Goal: Task Accomplishment & Management: Manage account settings

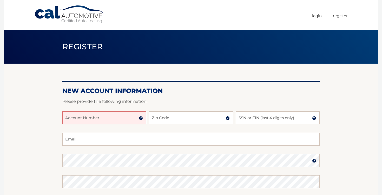
click at [124, 117] on input "Account Number" at bounding box center [104, 117] width 84 height 13
type input "44456014491"
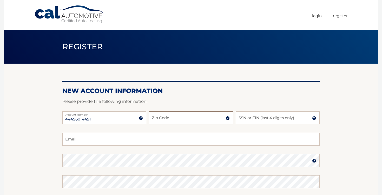
click at [180, 123] on input "Zip Code" at bounding box center [191, 117] width 84 height 13
type input "11377"
click at [295, 121] on input "SSN or EIN (last 4 digits only)" at bounding box center [278, 117] width 84 height 13
drag, startPoint x: 275, startPoint y: 121, endPoint x: 216, endPoint y: 122, distance: 59.5
click at [216, 122] on div "44456014491 Account Number 11 digit account number provided on your coupon book…" at bounding box center [190, 121] width 257 height 21
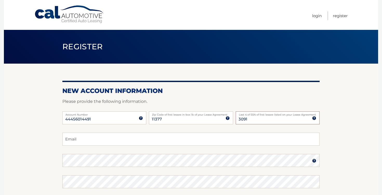
type input "3091"
click at [207, 137] on input "Email" at bounding box center [190, 139] width 257 height 13
type input "diemcngo@gmail.com"
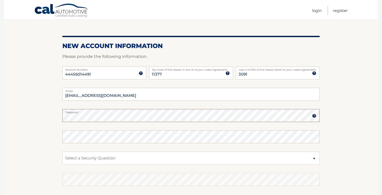
scroll to position [109, 0]
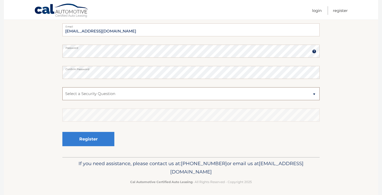
click at [285, 92] on select "Select a Security Question What was the name of your elementary school? What is…" at bounding box center [190, 93] width 257 height 13
select select "2"
click at [62, 87] on select "Select a Security Question What was the name of your elementary school? What is…" at bounding box center [190, 93] width 257 height 13
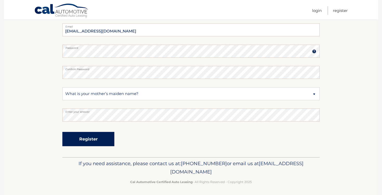
click at [95, 136] on button "Register" at bounding box center [88, 139] width 52 height 14
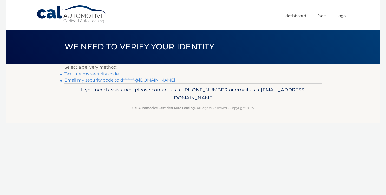
click at [101, 80] on link "Email my security code to d*******@gmail.com" at bounding box center [119, 80] width 111 height 5
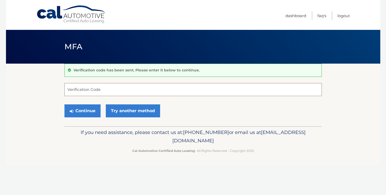
click at [91, 88] on input "Verification Code" at bounding box center [192, 89] width 257 height 13
paste input "223919"
type input "223919"
click at [78, 107] on button "Continue" at bounding box center [82, 110] width 36 height 13
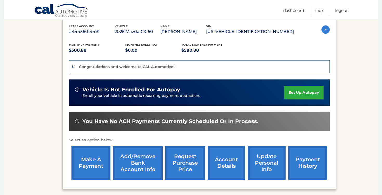
scroll to position [90, 0]
click at [303, 94] on link "set up autopay" at bounding box center [303, 93] width 39 height 14
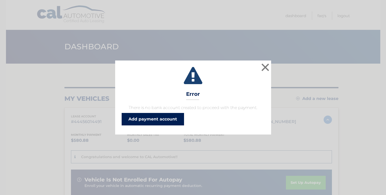
click at [155, 118] on link "Add payment account" at bounding box center [153, 119] width 62 height 12
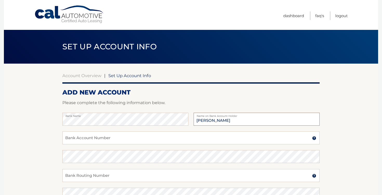
type input "[PERSON_NAME]"
click at [126, 137] on input "Bank Account Number" at bounding box center [190, 137] width 257 height 13
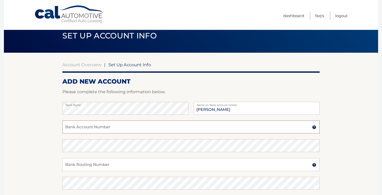
scroll to position [11, 0]
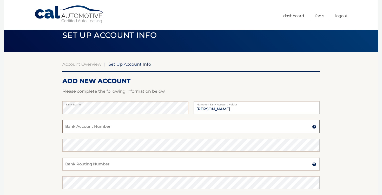
click at [126, 126] on input "Bank Account Number" at bounding box center [190, 126] width 257 height 13
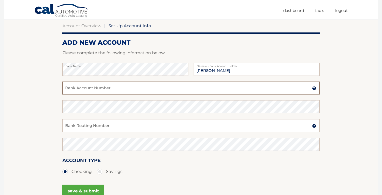
scroll to position [64, 0]
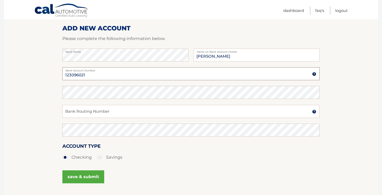
type input "123096021"
click at [77, 111] on input "Bank Routing Number" at bounding box center [190, 111] width 257 height 13
type input "021000021"
click at [84, 178] on button "save & submit" at bounding box center [83, 176] width 42 height 13
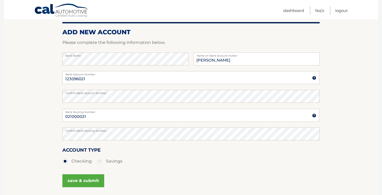
scroll to position [106, 0]
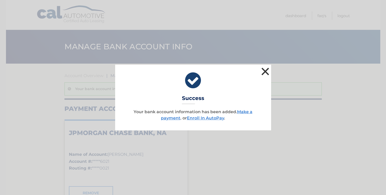
click at [267, 70] on button "×" at bounding box center [265, 71] width 10 height 10
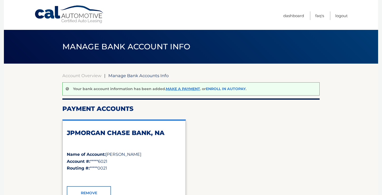
click at [219, 89] on link "Enroll In AutoPay" at bounding box center [226, 89] width 40 height 5
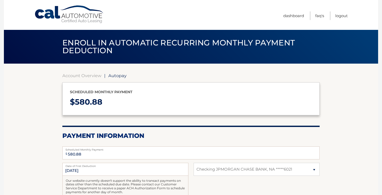
select select "MDA4NzYwZWEtNmI0NC00ODkyLWFlZmYtMzdmYWUyZWRmMGIx"
click at [85, 75] on link "Account Overview" at bounding box center [81, 75] width 39 height 5
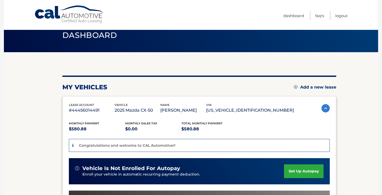
scroll to position [123, 0]
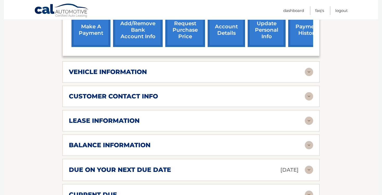
scroll to position [257, 0]
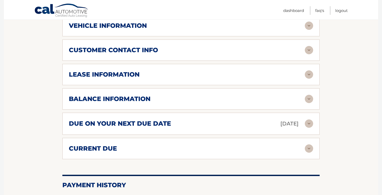
click at [255, 68] on div "lease information Contract Start Date [DATE] Term 39 Maturity Date [DATE] Start…" at bounding box center [190, 74] width 257 height 21
click at [260, 73] on div "lease information" at bounding box center [187, 75] width 236 height 8
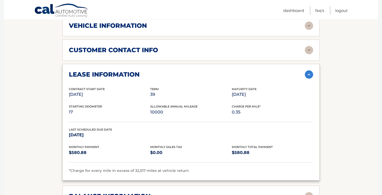
click at [303, 75] on div "lease information" at bounding box center [187, 75] width 236 height 8
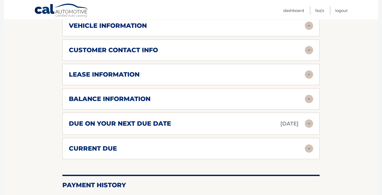
click at [285, 102] on div "balance information" at bounding box center [187, 99] width 236 height 8
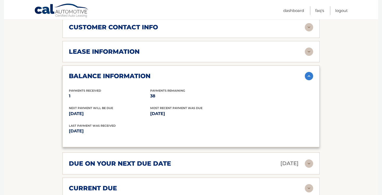
scroll to position [328, 0]
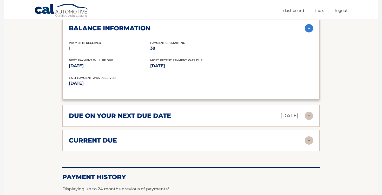
click at [291, 117] on p "Oct 01, 2025" at bounding box center [289, 115] width 18 height 9
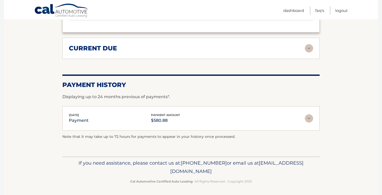
click at [259, 46] on div "current due" at bounding box center [187, 48] width 236 height 8
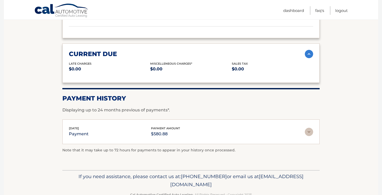
scroll to position [470, 0]
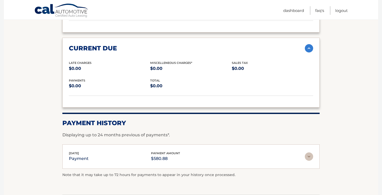
click at [259, 46] on div "current due" at bounding box center [187, 48] width 236 height 8
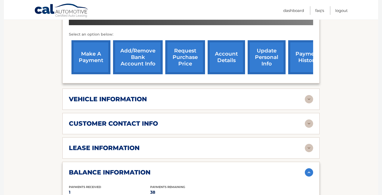
scroll to position [183, 0]
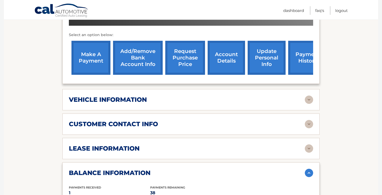
click at [296, 54] on link "payment history" at bounding box center [307, 58] width 39 height 34
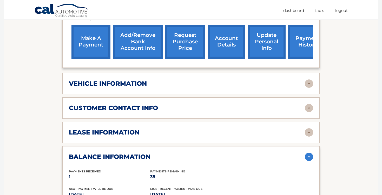
scroll to position [104, 0]
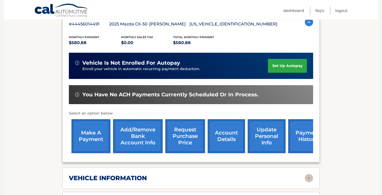
click at [281, 66] on link "set up autopay" at bounding box center [287, 66] width 39 height 14
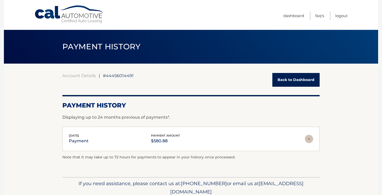
click at [309, 139] on img at bounding box center [309, 139] width 8 height 8
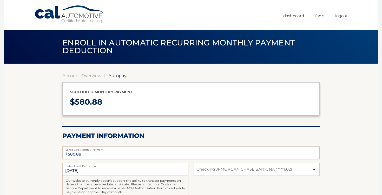
select select "MDA4NzYwZWEtNmI0NC00ODkyLWFlZmYtMzdmYWUyZWRmMGIx"
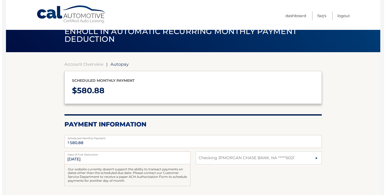
scroll to position [103, 0]
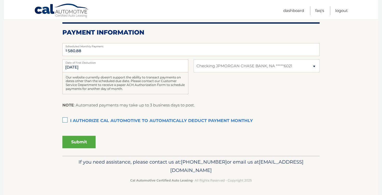
click at [64, 120] on label "I authorize cal automotive to automatically deduct payment monthly This checkbo…" at bounding box center [190, 121] width 257 height 10
click at [0, 0] on input "I authorize cal automotive to automatically deduct payment monthly This checkbo…" at bounding box center [0, 0] width 0 height 0
click at [108, 67] on input "[DATE]" at bounding box center [125, 65] width 126 height 13
click at [79, 65] on input "10/1/2025" at bounding box center [125, 65] width 126 height 13
click at [85, 68] on input "10/1/2025" at bounding box center [125, 65] width 126 height 13
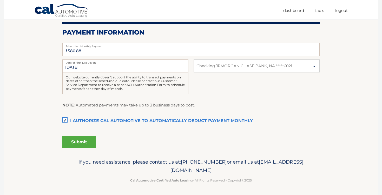
click at [85, 142] on button "Submit" at bounding box center [78, 142] width 33 height 12
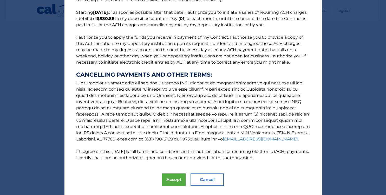
scroll to position [50, 0]
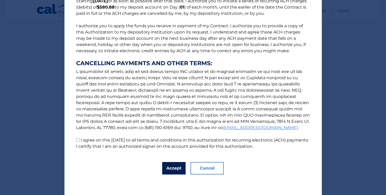
click at [174, 167] on button "Accept" at bounding box center [173, 168] width 23 height 12
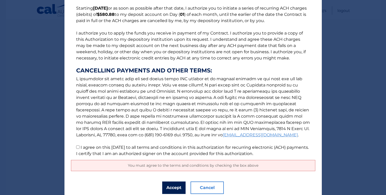
scroll to position [63, 0]
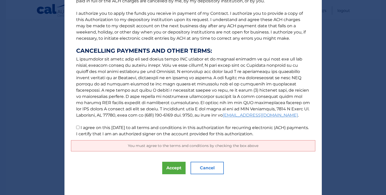
click at [76, 127] on input "I agree on this 09/22/2025 to all terms and conditions in this authorization fo…" at bounding box center [77, 127] width 3 height 3
checkbox input "true"
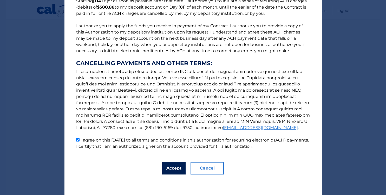
click at [167, 168] on button "Accept" at bounding box center [173, 168] width 23 height 12
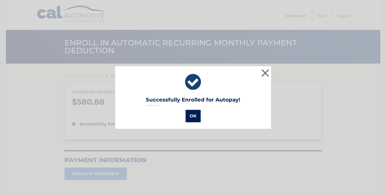
click at [191, 118] on button "OK" at bounding box center [192, 116] width 15 height 12
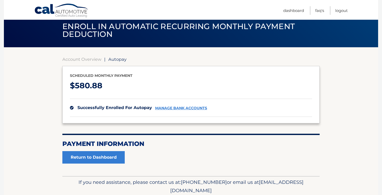
scroll to position [37, 0]
